Goal: Transaction & Acquisition: Book appointment/travel/reservation

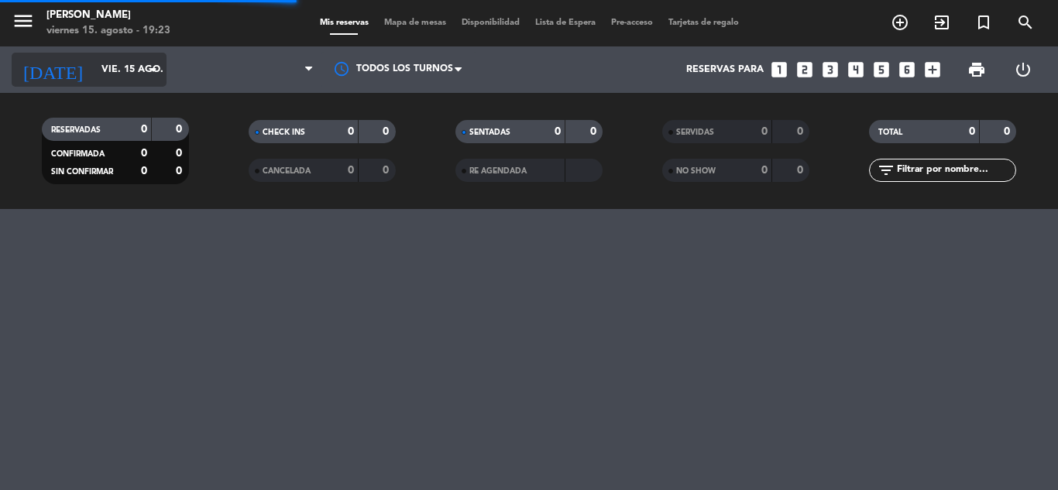
click at [140, 53] on div "[DATE] vie. 15 ago. arrow_drop_down" at bounding box center [89, 70] width 155 height 34
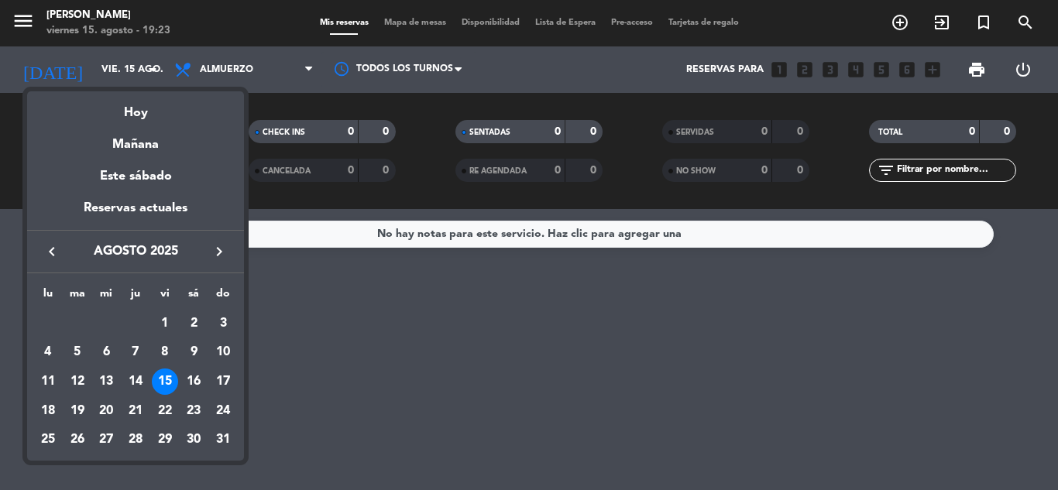
click at [194, 383] on div "16" at bounding box center [193, 382] width 26 height 26
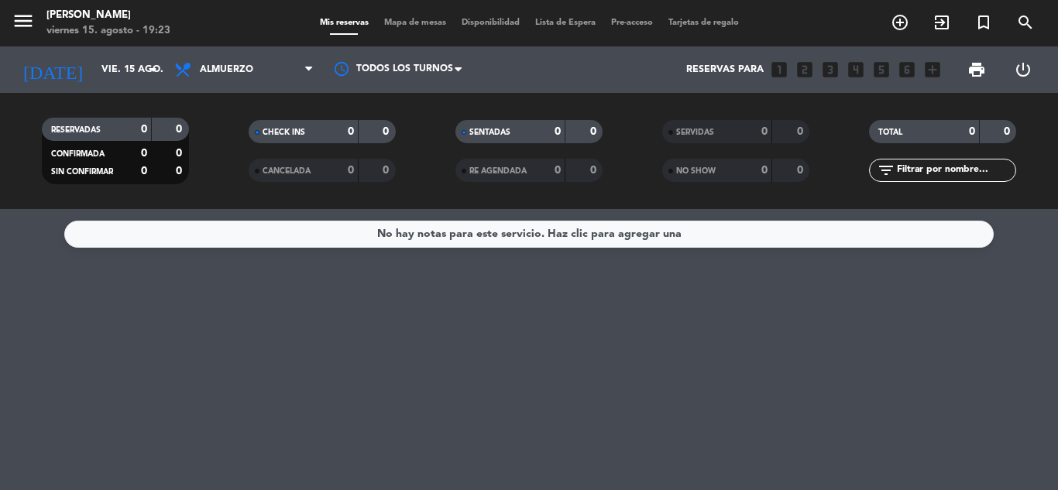
type input "sáb. 16 ago."
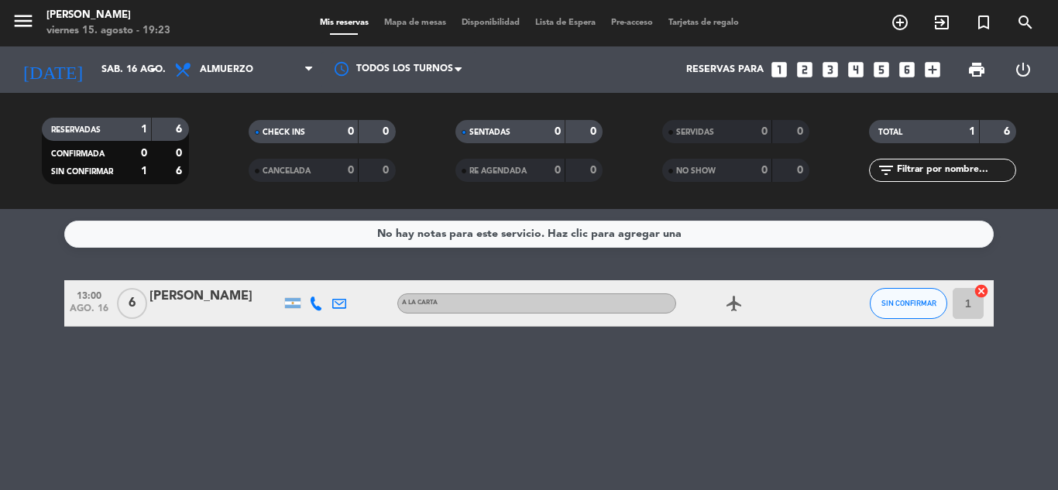
click at [856, 67] on icon "looks_4" at bounding box center [856, 70] width 20 height 20
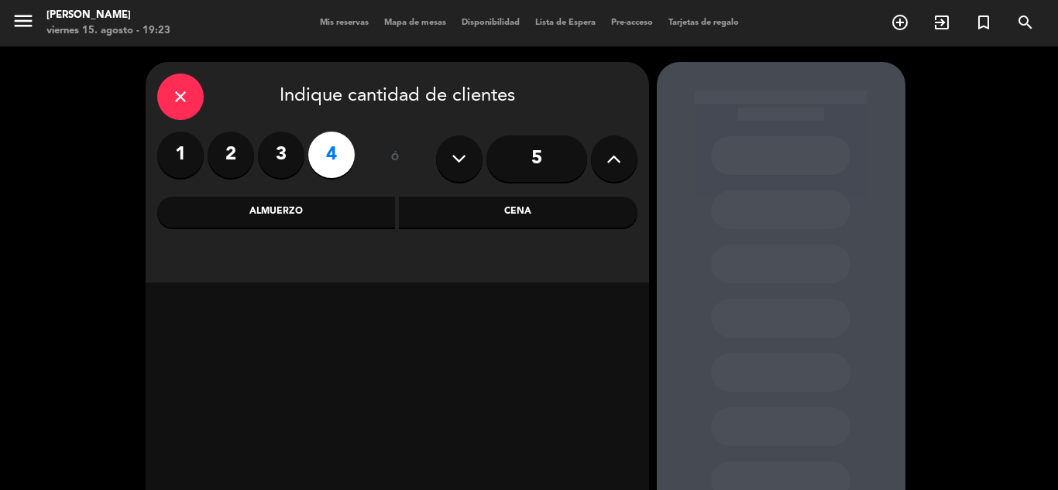
click at [465, 156] on icon at bounding box center [458, 158] width 15 height 23
click at [461, 156] on icon at bounding box center [458, 158] width 15 height 23
click at [296, 208] on div "Almuerzo" at bounding box center [276, 212] width 239 height 31
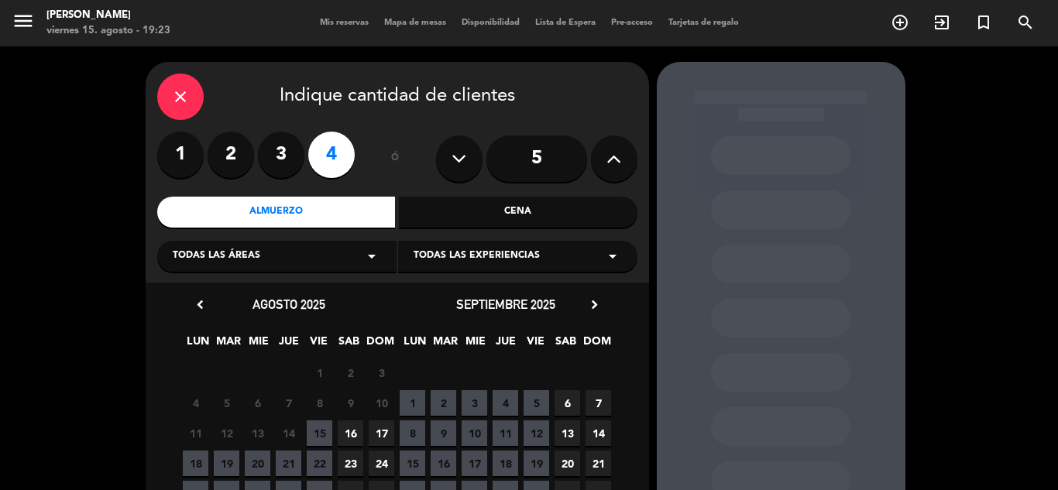
scroll to position [77, 0]
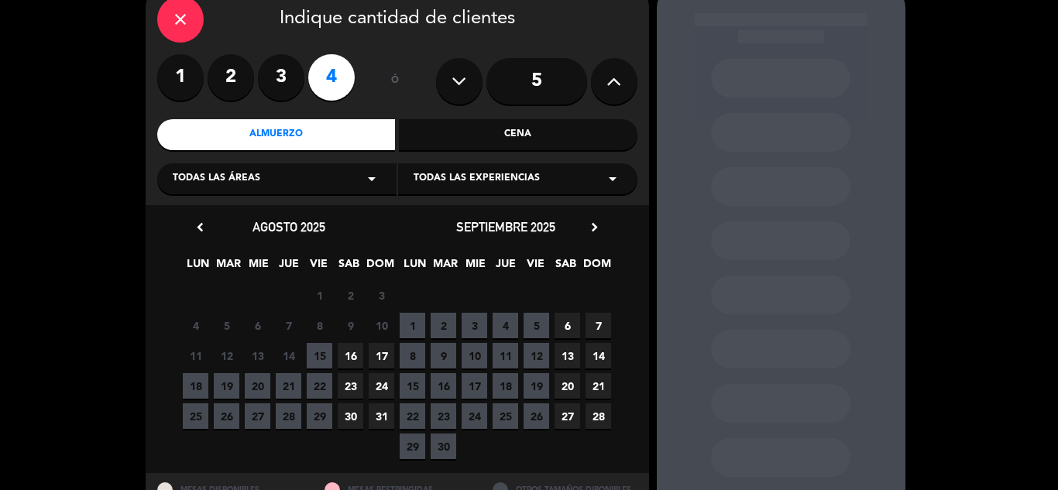
click at [349, 354] on span "16" at bounding box center [351, 356] width 26 height 26
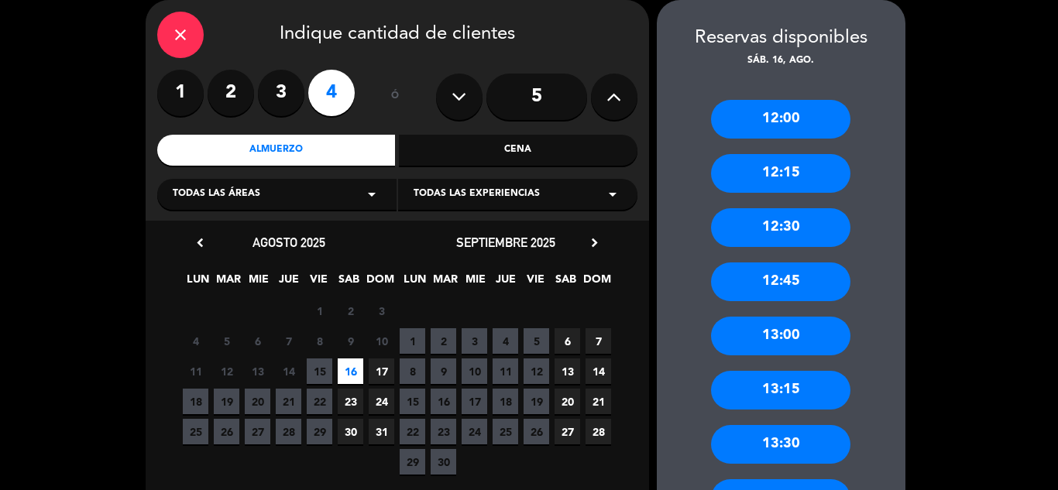
scroll to position [139, 0]
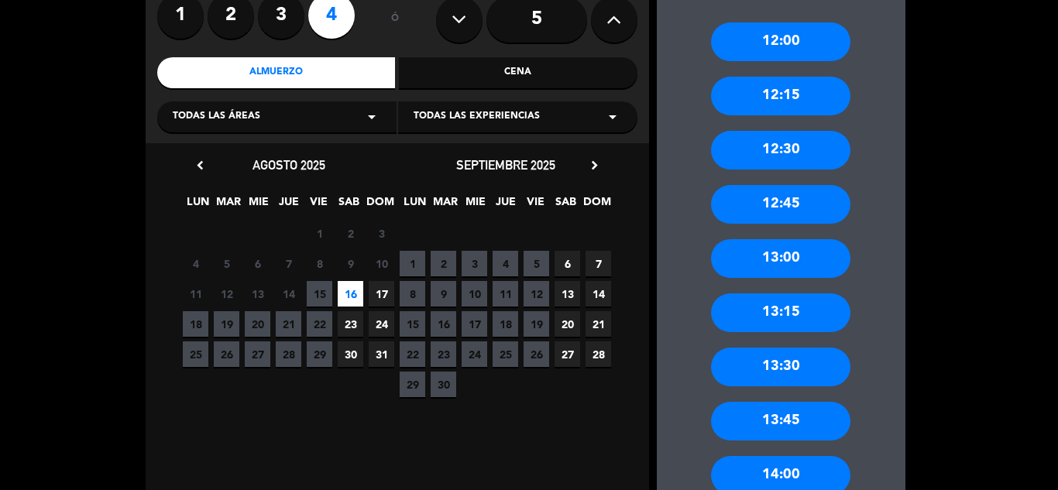
click at [800, 150] on div "12:30" at bounding box center [780, 150] width 139 height 39
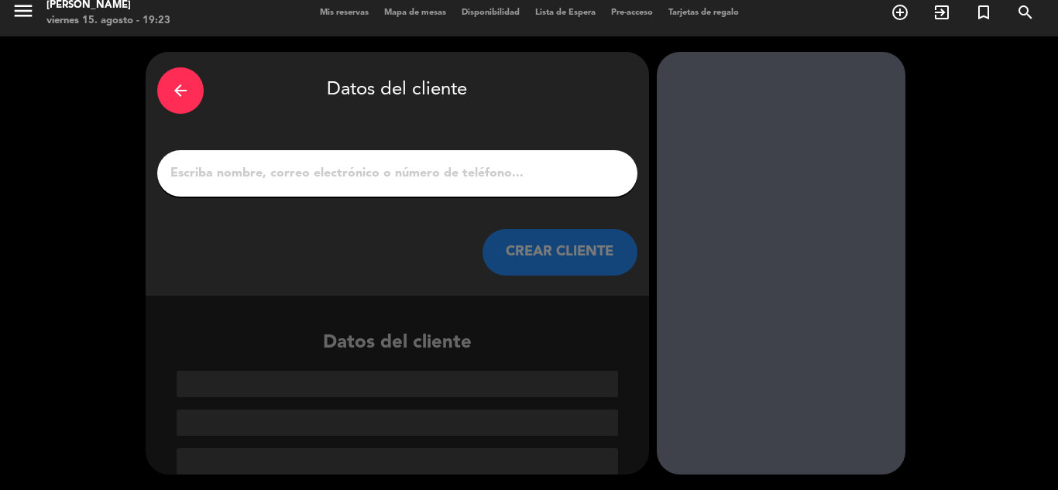
drag, startPoint x: 406, startPoint y: 174, endPoint x: 419, endPoint y: 172, distance: 13.4
click at [404, 173] on input "1" at bounding box center [397, 174] width 457 height 22
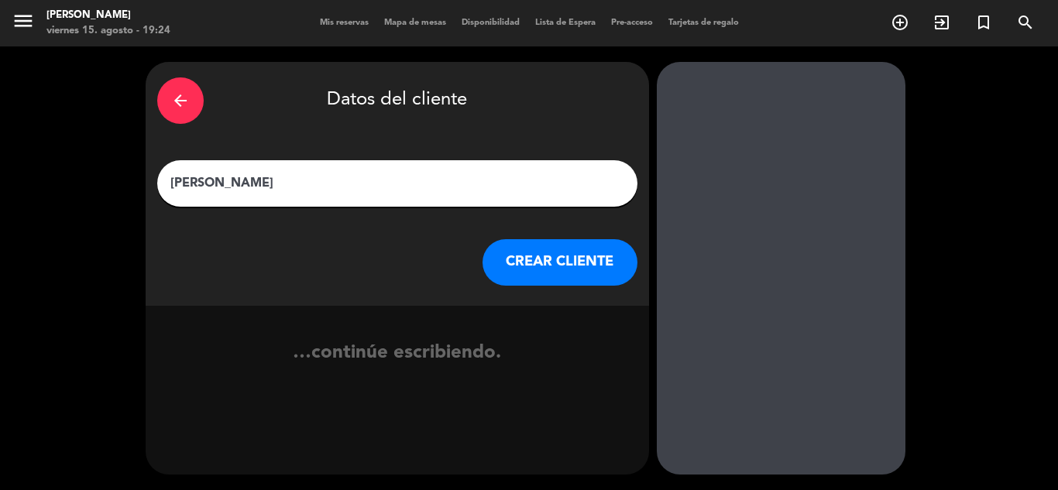
type input "[PERSON_NAME]"
click at [497, 256] on button "CREAR CLIENTE" at bounding box center [559, 262] width 155 height 46
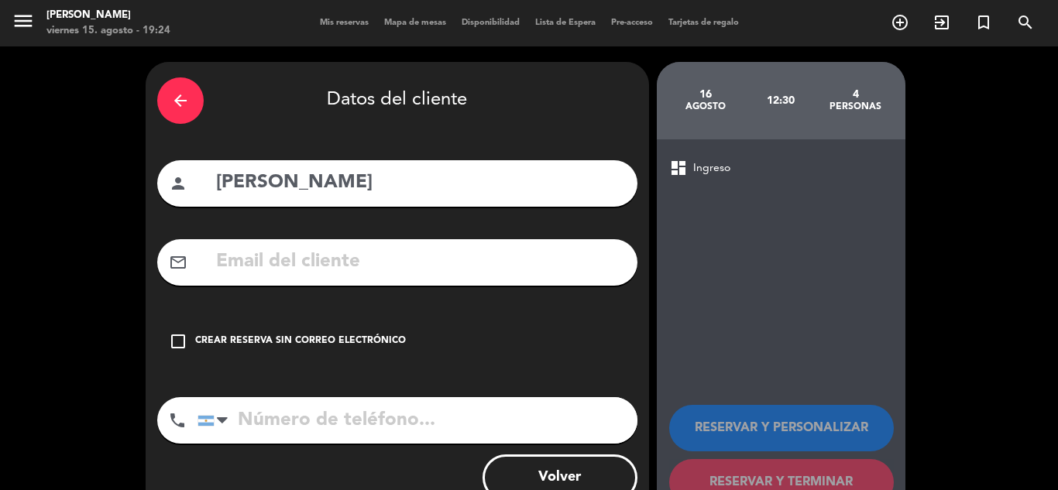
click at [167, 345] on div "check_box_outline_blank Crear reserva sin correo electrónico" at bounding box center [397, 341] width 480 height 46
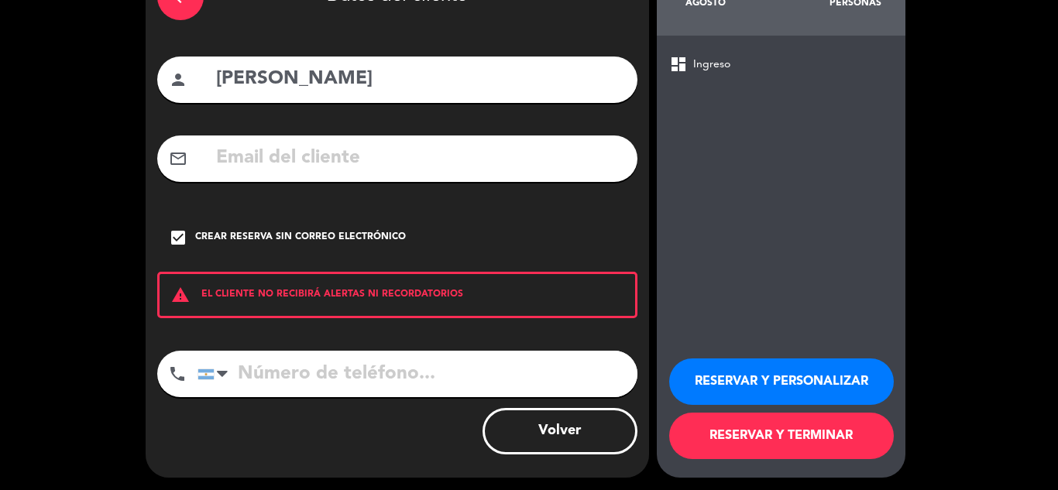
scroll to position [107, 0]
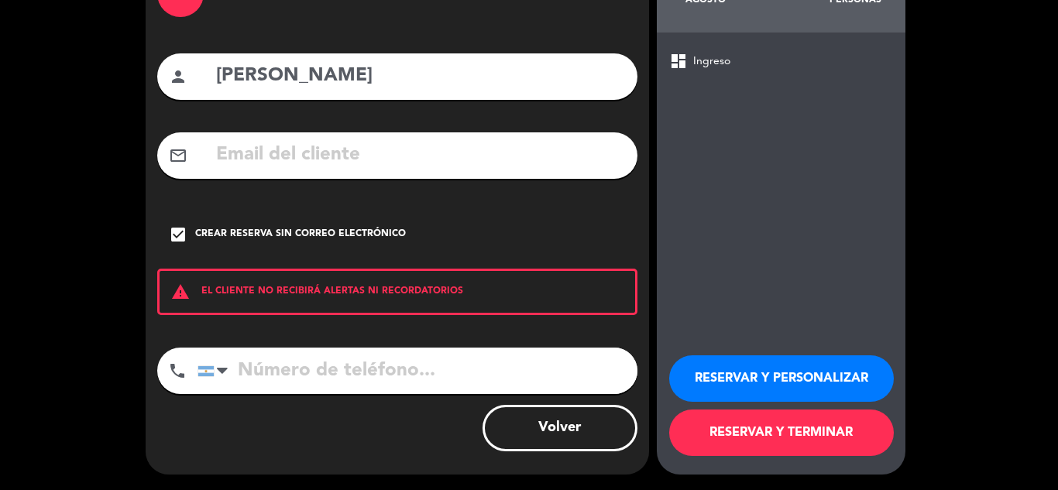
click at [757, 434] on button "RESERVAR Y TERMINAR" at bounding box center [781, 433] width 225 height 46
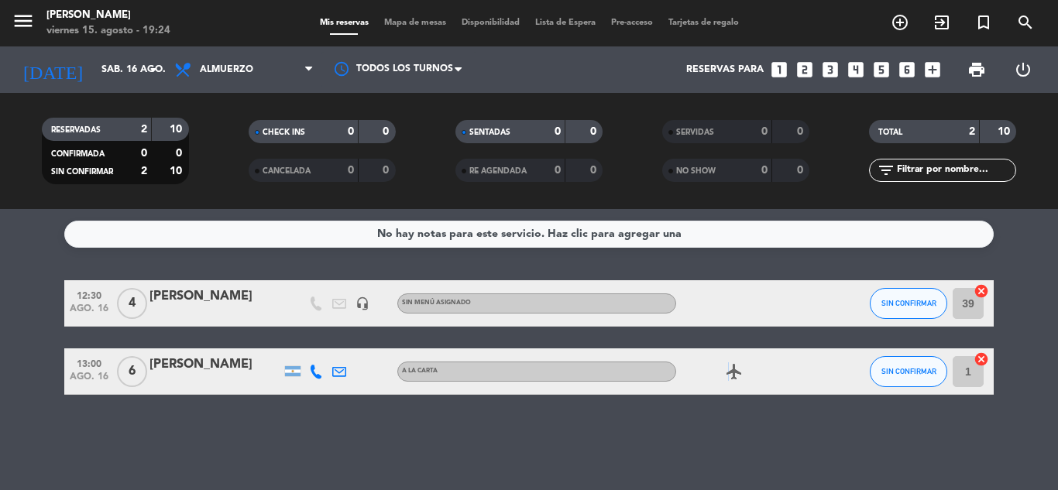
click at [727, 367] on icon "airplanemode_active" at bounding box center [734, 371] width 19 height 19
